Goal: Task Accomplishment & Management: Complete application form

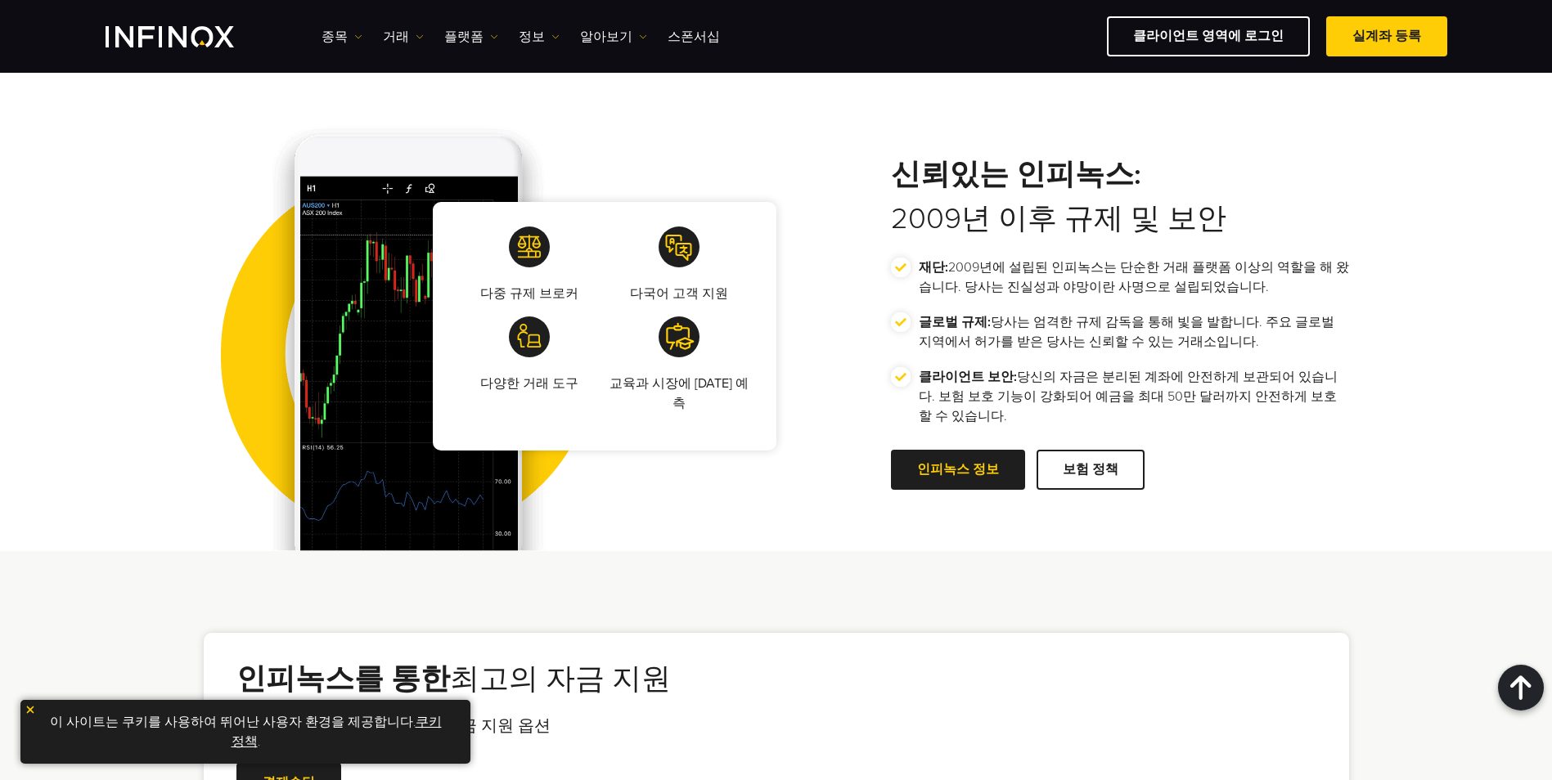
scroll to position [3027, 0]
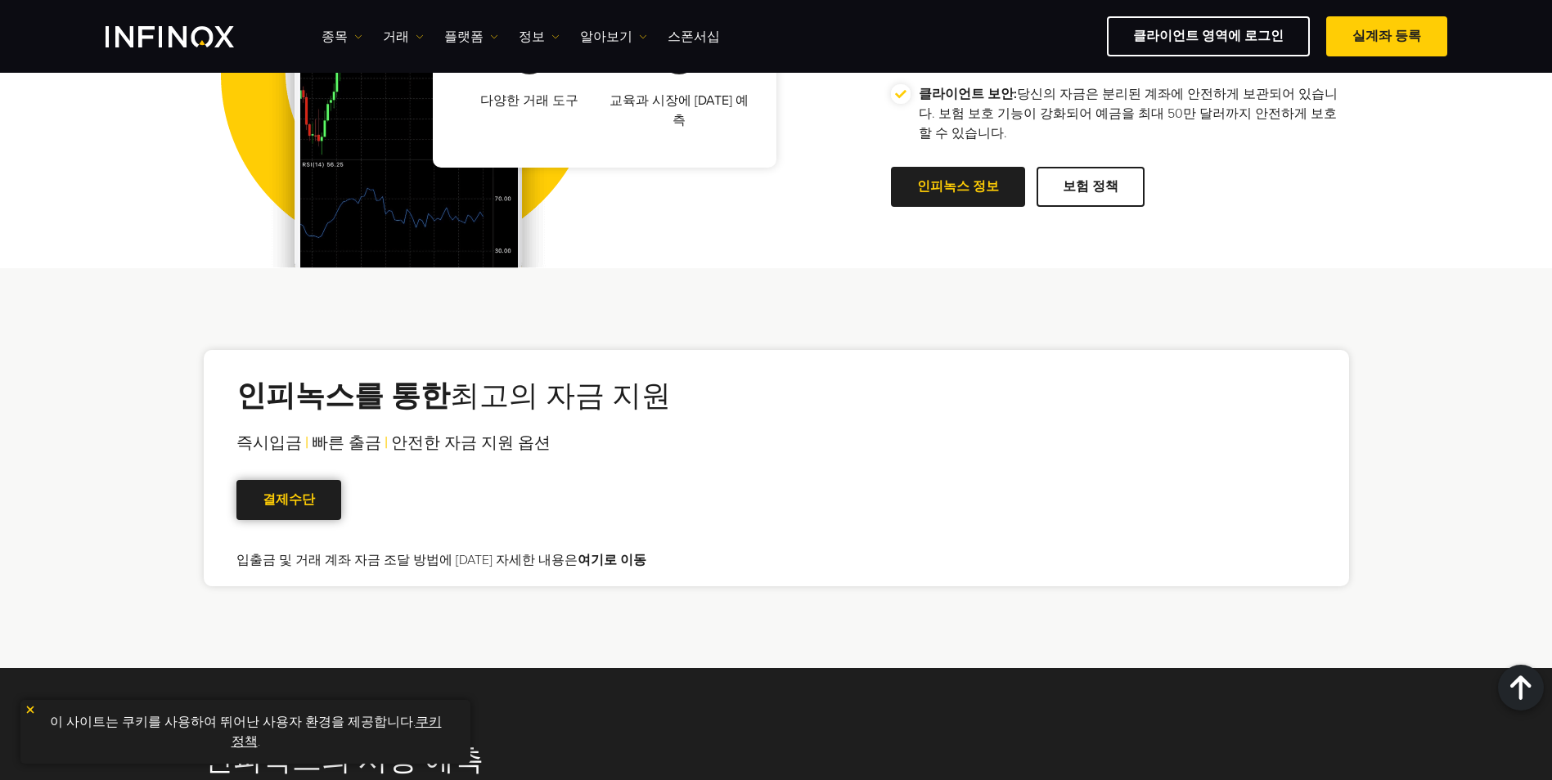
click at [289, 501] on span at bounding box center [289, 501] width 0 height 0
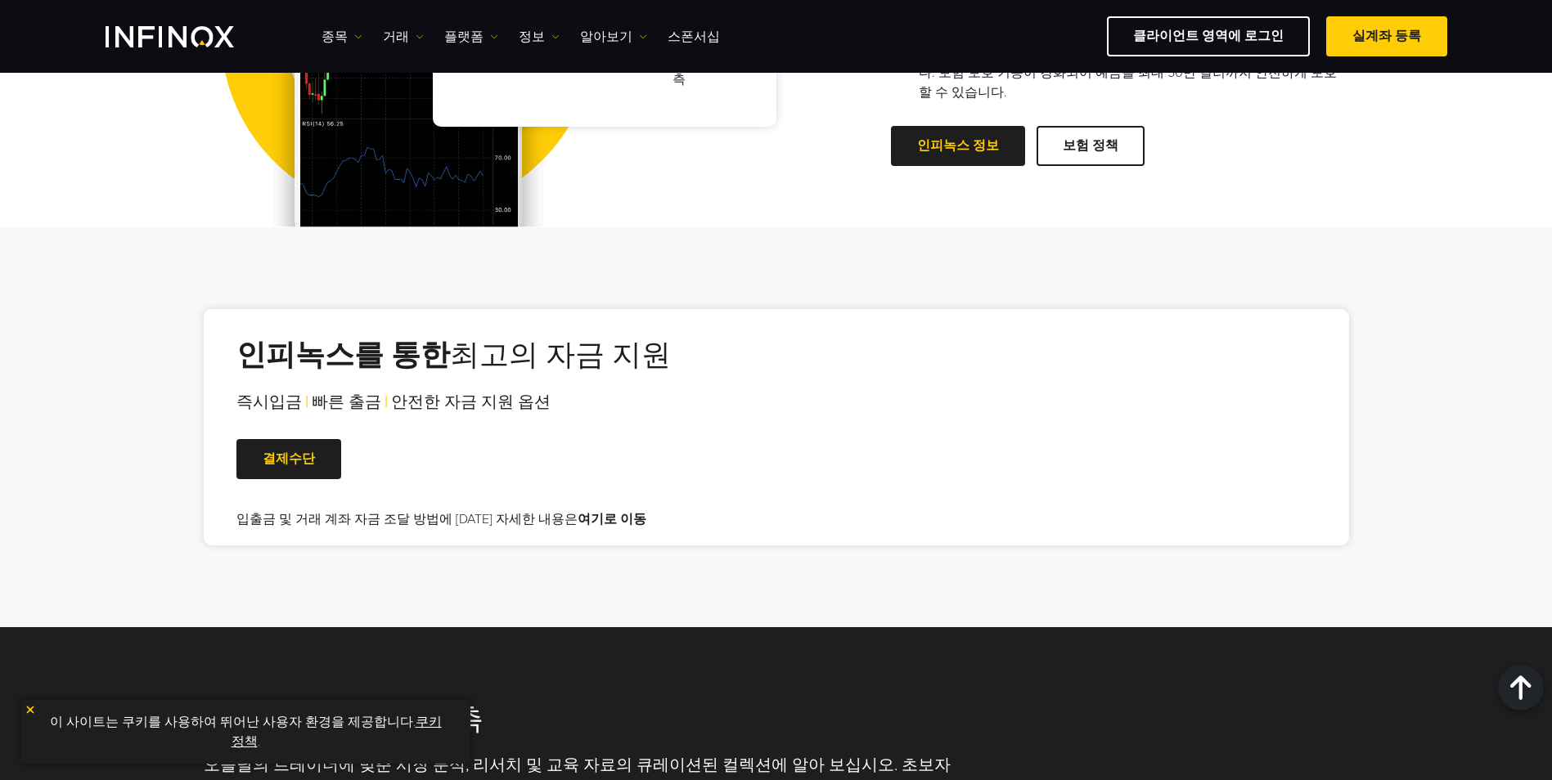
scroll to position [3108, 0]
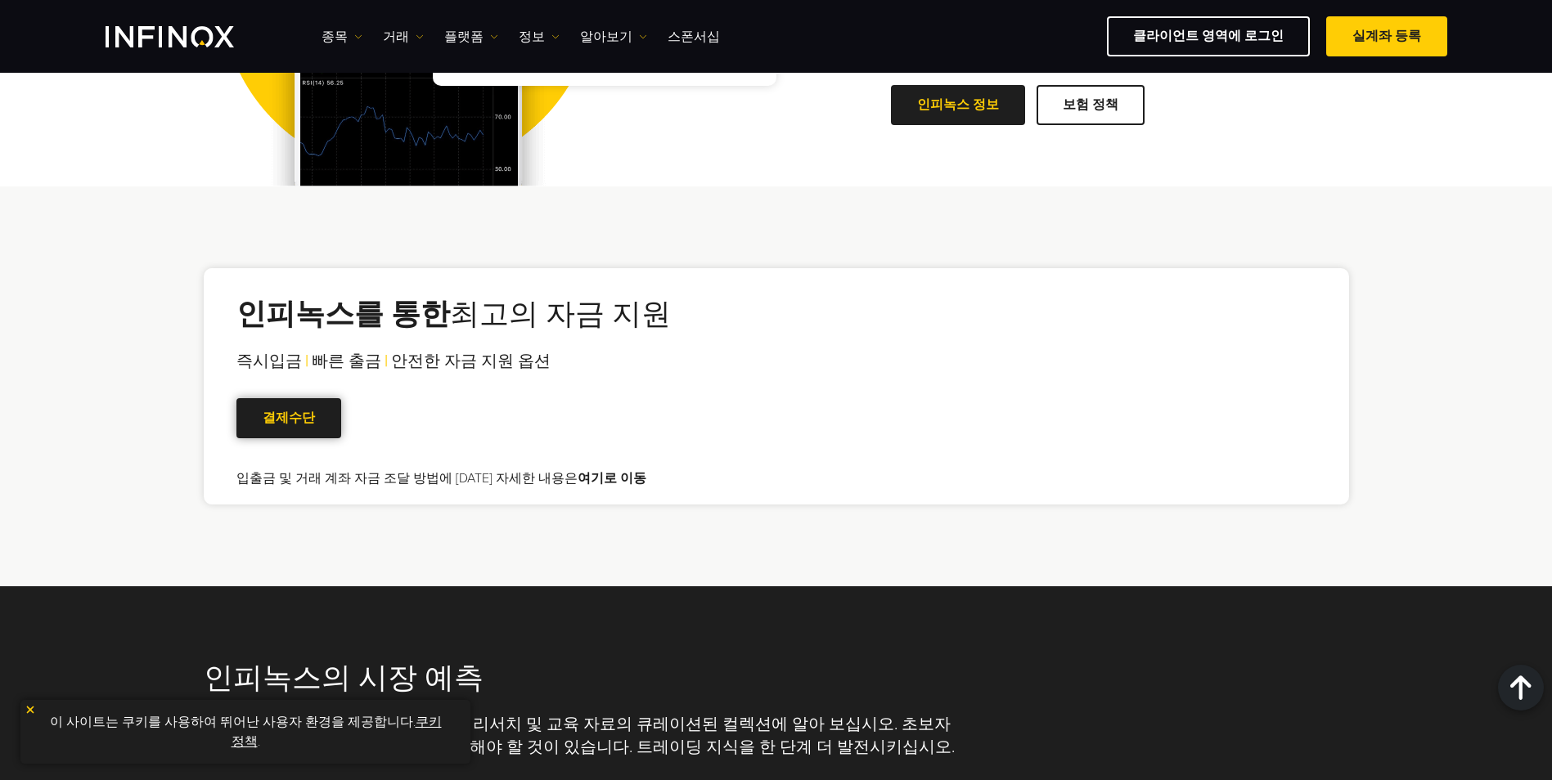
click at [298, 398] on link "결제수단" at bounding box center [288, 418] width 105 height 40
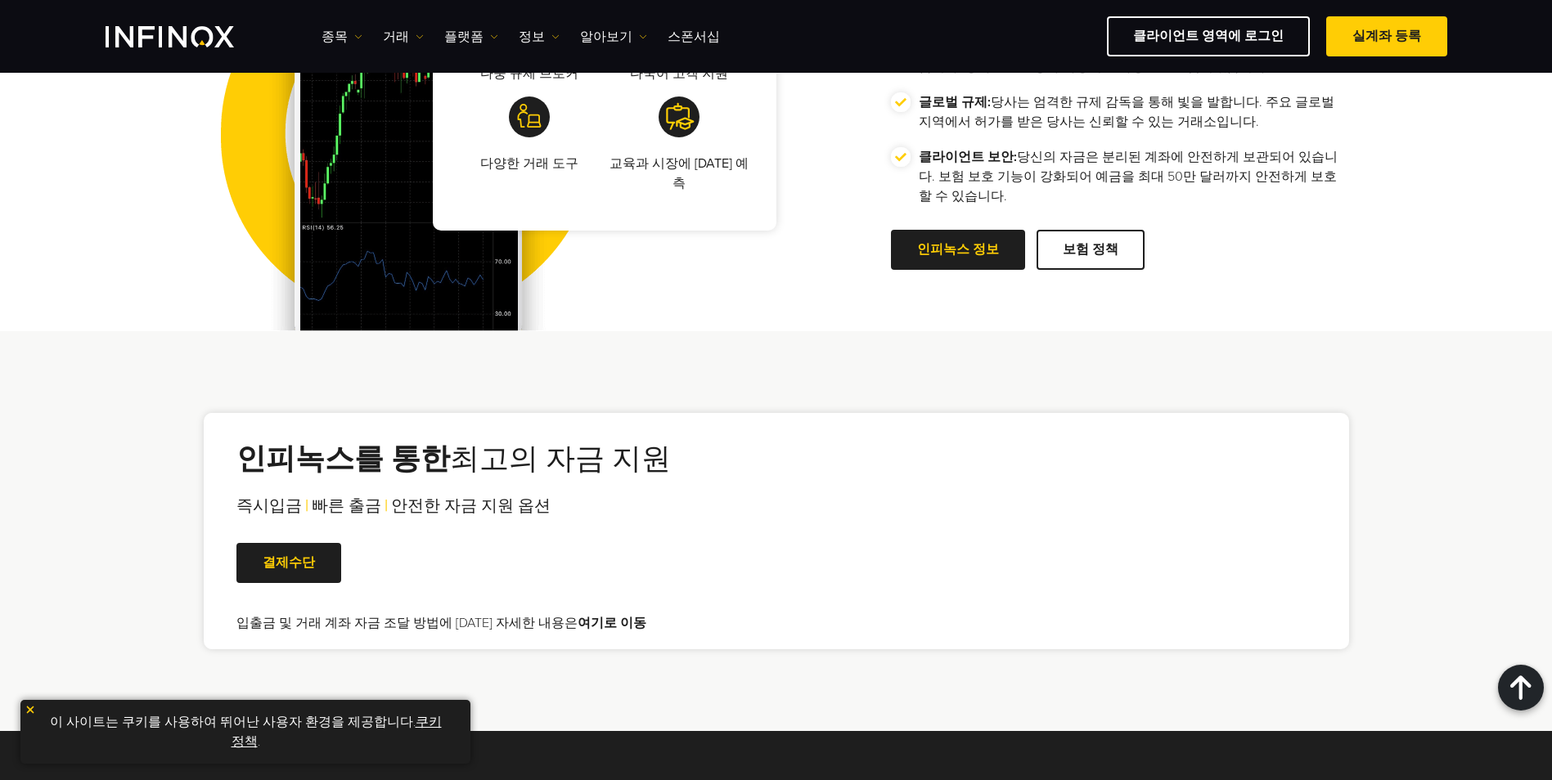
scroll to position [3108, 0]
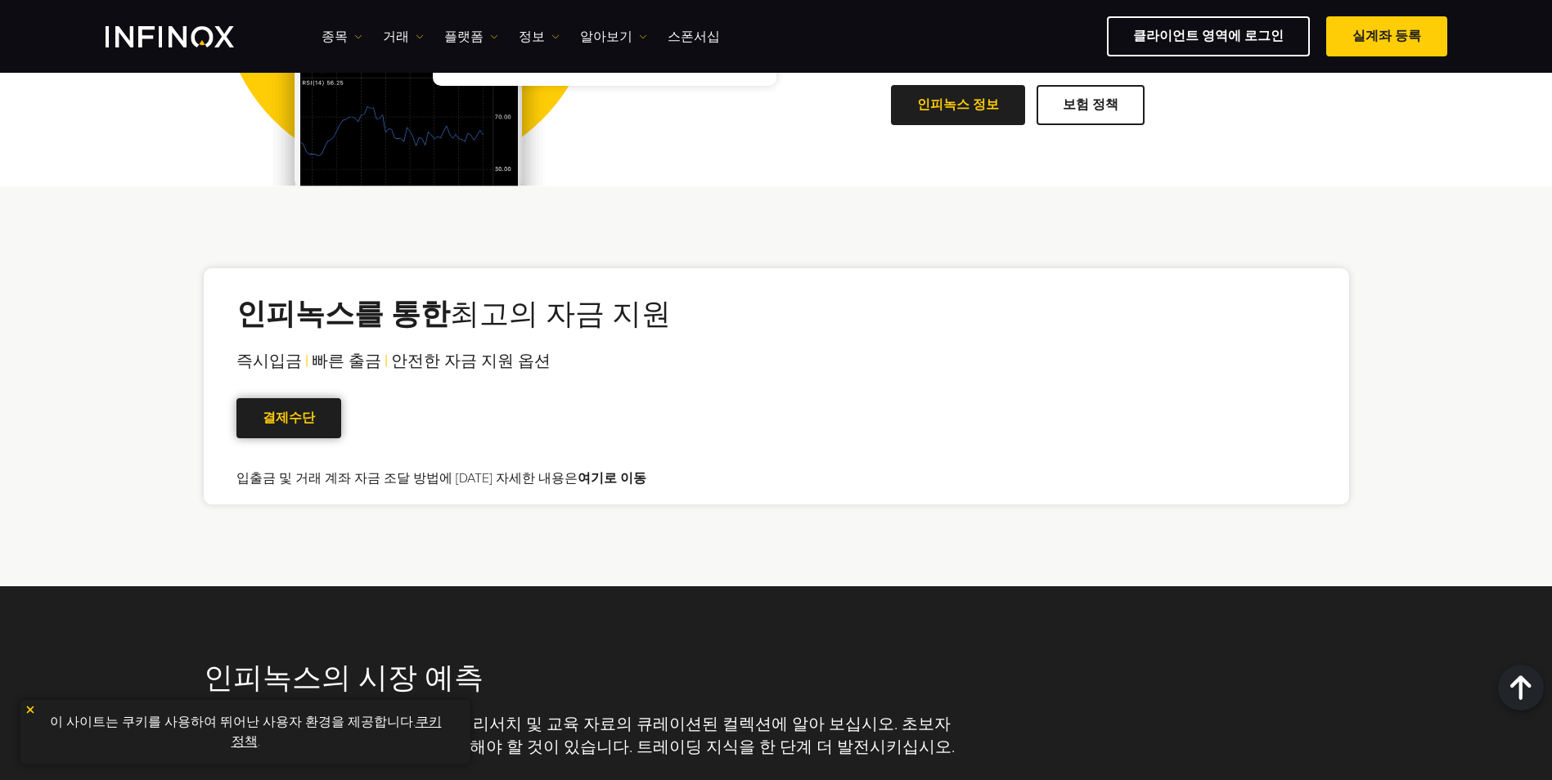
click at [275, 398] on link "결제수단" at bounding box center [288, 418] width 105 height 40
